Goal: Use online tool/utility: Utilize a website feature to perform a specific function

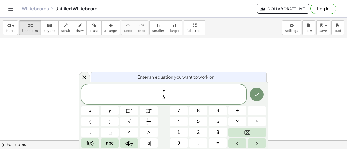
click at [168, 94] on span "x 5 ​ ​" at bounding box center [163, 95] width 165 height 14
click at [219, 145] on span "=" at bounding box center [217, 143] width 3 height 7
click at [253, 96] on icon "Done" at bounding box center [256, 94] width 7 height 7
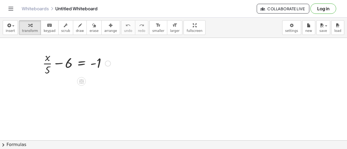
click at [107, 64] on div at bounding box center [108, 64] width 6 height 6
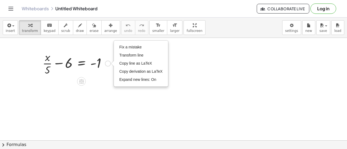
click at [90, 77] on div "+ · x · 5 − 6 = - 1 Fix a mistake Transform line Copy line as LaTeX Copy deriva…" at bounding box center [74, 63] width 80 height 30
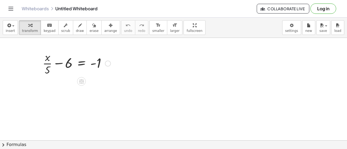
click at [83, 81] on icon at bounding box center [81, 81] width 5 height 5
click at [82, 80] on span "×" at bounding box center [81, 82] width 3 height 8
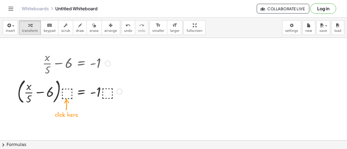
click at [64, 95] on div at bounding box center [70, 91] width 110 height 29
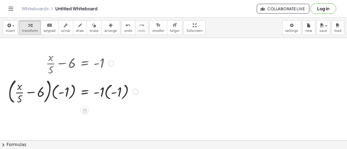
click at [117, 90] on div at bounding box center [72, 91] width 135 height 29
click at [133, 92] on div at bounding box center [134, 92] width 6 height 6
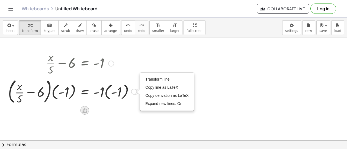
click at [88, 111] on div at bounding box center [84, 110] width 9 height 9
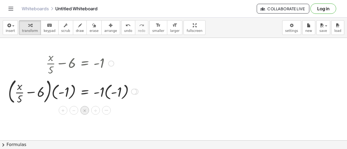
click at [84, 112] on span "×" at bounding box center [84, 111] width 3 height 8
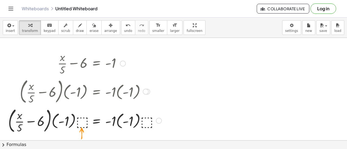
click at [82, 121] on div at bounding box center [84, 120] width 159 height 29
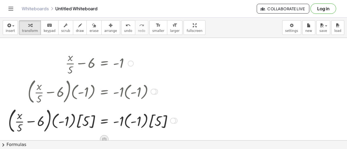
click at [105, 136] on div at bounding box center [104, 139] width 9 height 9
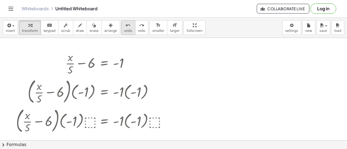
click at [121, 28] on button "undo undo" at bounding box center [128, 27] width 14 height 15
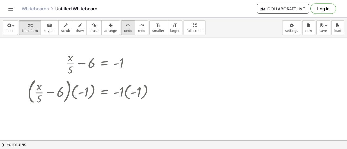
click at [121, 28] on button "undo undo" at bounding box center [128, 27] width 14 height 15
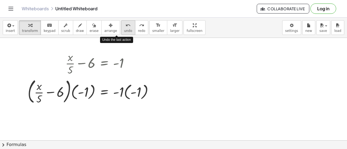
click at [121, 28] on button "undo undo" at bounding box center [128, 27] width 14 height 15
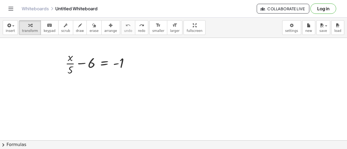
click at [131, 63] on div at bounding box center [131, 64] width 6 height 6
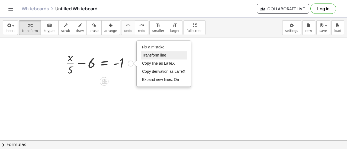
drag, startPoint x: 151, startPoint y: 55, endPoint x: 144, endPoint y: 57, distance: 8.0
click at [144, 57] on span "Transform line" at bounding box center [154, 55] width 24 height 4
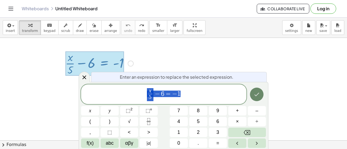
click at [258, 95] on icon "Done" at bounding box center [256, 94] width 7 height 7
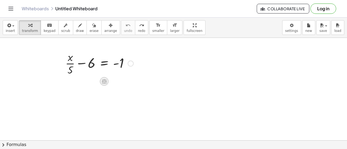
click at [102, 80] on icon at bounding box center [104, 81] width 5 height 5
click at [85, 81] on div "+" at bounding box center [82, 81] width 9 height 9
